Goal: Task Accomplishment & Management: Manage account settings

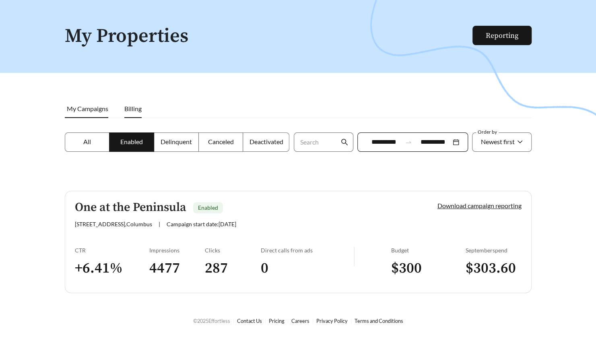
click at [135, 107] on span "Billing" at bounding box center [132, 109] width 17 height 8
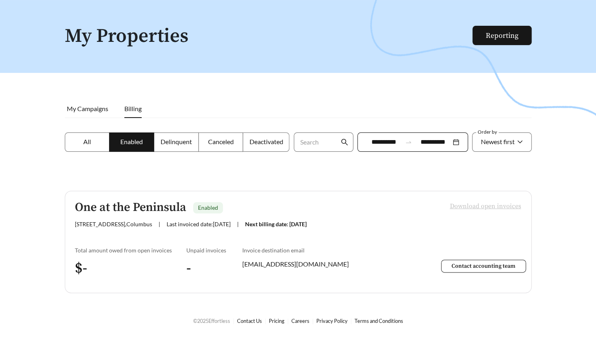
click at [88, 150] on label "All" at bounding box center [87, 141] width 45 height 19
click at [456, 144] on div "**********" at bounding box center [412, 141] width 111 height 19
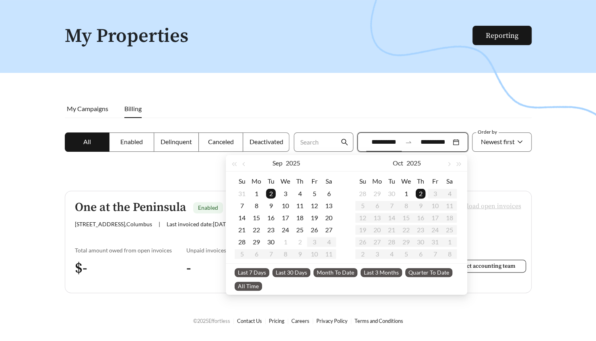
click at [432, 274] on span "Quarter To Date" at bounding box center [428, 272] width 47 height 9
type input "**********"
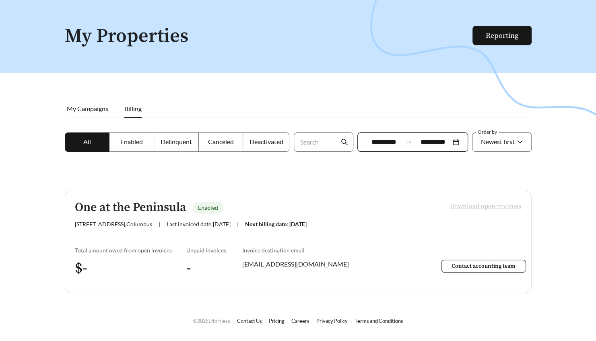
click at [139, 109] on span "Billing" at bounding box center [132, 109] width 17 height 8
click at [99, 104] on li "My Campaigns" at bounding box center [91, 108] width 52 height 19
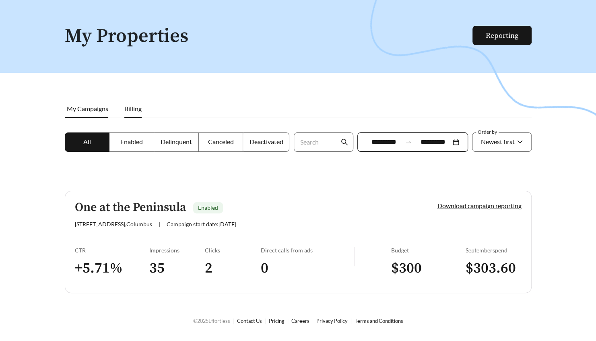
click at [139, 113] on li "Billing" at bounding box center [132, 108] width 33 height 19
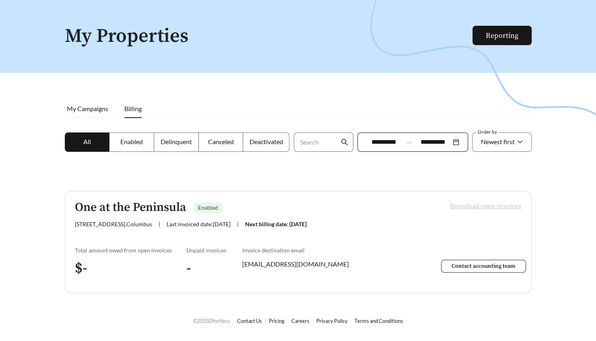
click at [135, 144] on span "Enabled" at bounding box center [131, 142] width 23 height 8
click at [90, 147] on label "All" at bounding box center [87, 141] width 45 height 19
click at [93, 115] on li "My Campaigns" at bounding box center [91, 108] width 52 height 19
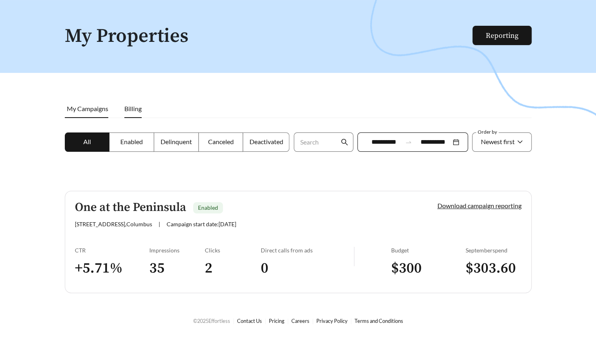
click at [129, 113] on li "Billing" at bounding box center [132, 108] width 33 height 19
